Goal: Task Accomplishment & Management: Use online tool/utility

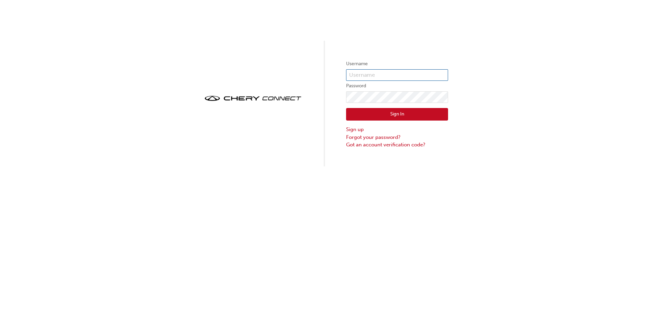
type input "CHAU0826"
click at [415, 115] on button "Sign In" at bounding box center [397, 114] width 102 height 13
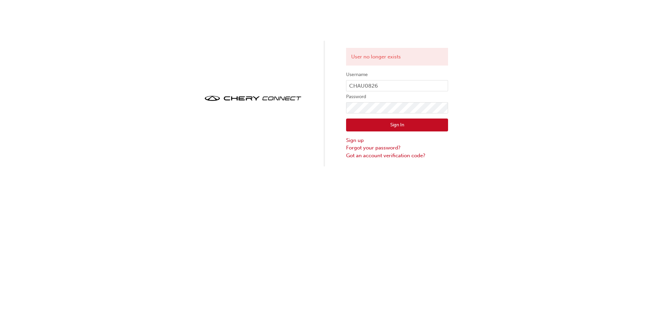
click at [374, 122] on button "Sign In" at bounding box center [397, 125] width 102 height 13
click at [384, 85] on input "CHAU0826" at bounding box center [397, 86] width 102 height 12
click at [323, 113] on div "User no longer exists Username CHAU0826 Password Sign In Sign up Forgot your pa…" at bounding box center [325, 83] width 650 height 167
